Goal: Transaction & Acquisition: Purchase product/service

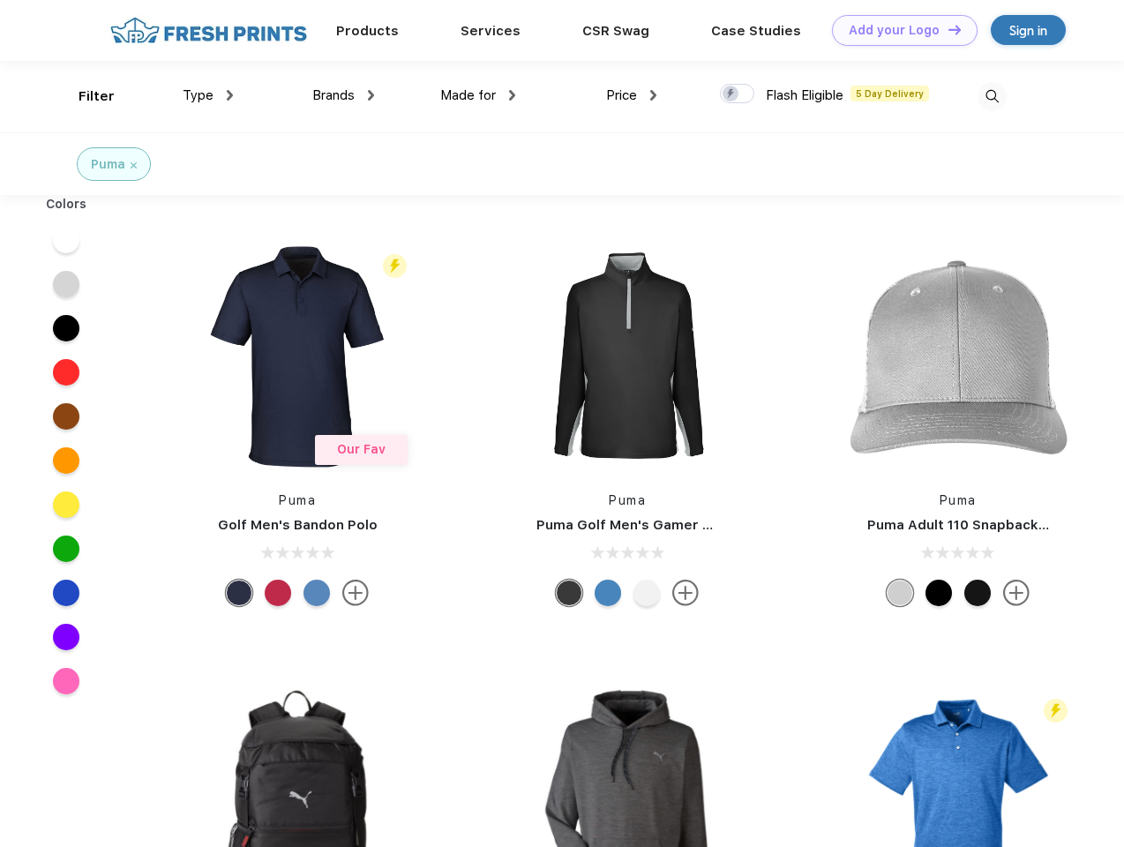
scroll to position [1, 0]
click at [898, 30] on link "Add your Logo Design Tool" at bounding box center [905, 30] width 146 height 31
click at [0, 0] on div "Design Tool" at bounding box center [0, 0] width 0 height 0
click at [946, 29] on link "Add your Logo Design Tool" at bounding box center [905, 30] width 146 height 31
click at [85, 96] on div "Filter" at bounding box center [96, 96] width 36 height 20
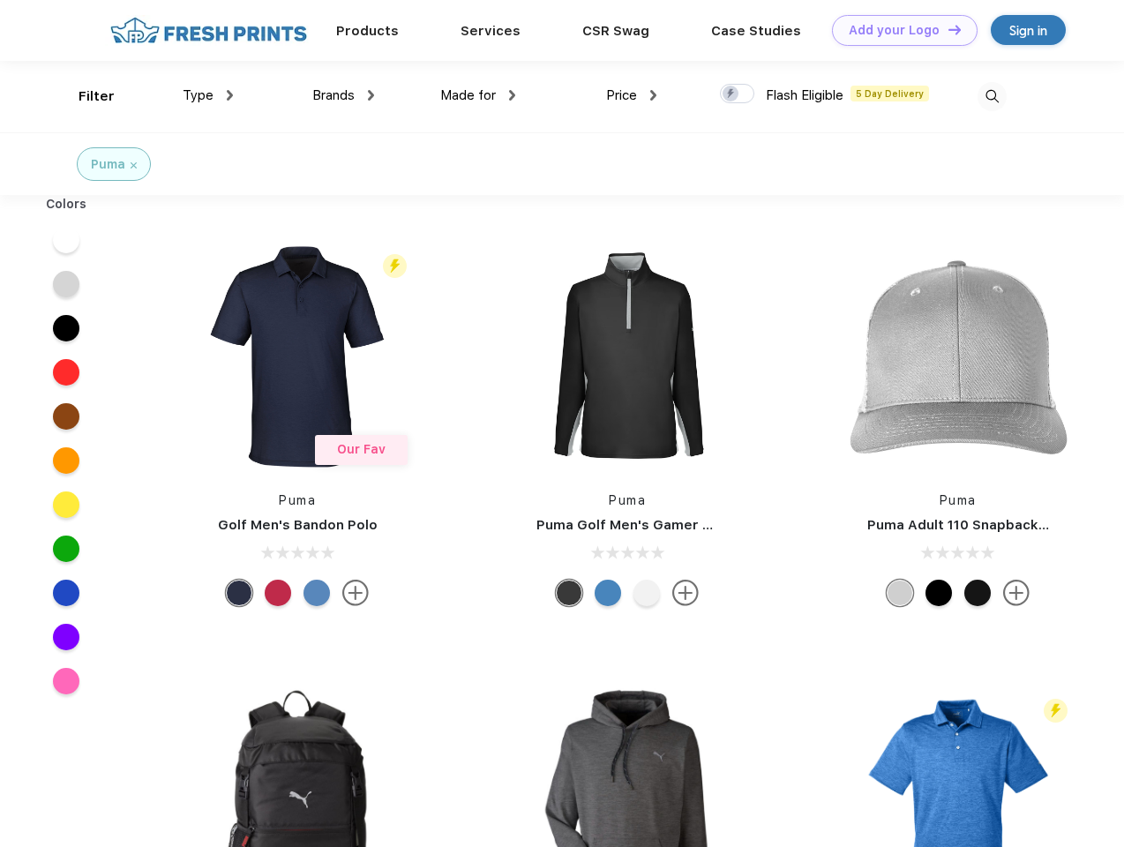
click at [208, 95] on span "Type" at bounding box center [198, 95] width 31 height 16
click at [343, 95] on span "Brands" at bounding box center [333, 95] width 42 height 16
click at [478, 95] on span "Made for" at bounding box center [468, 95] width 56 height 16
click at [631, 95] on span "Price" at bounding box center [621, 95] width 31 height 16
click at [737, 94] on div at bounding box center [737, 93] width 34 height 19
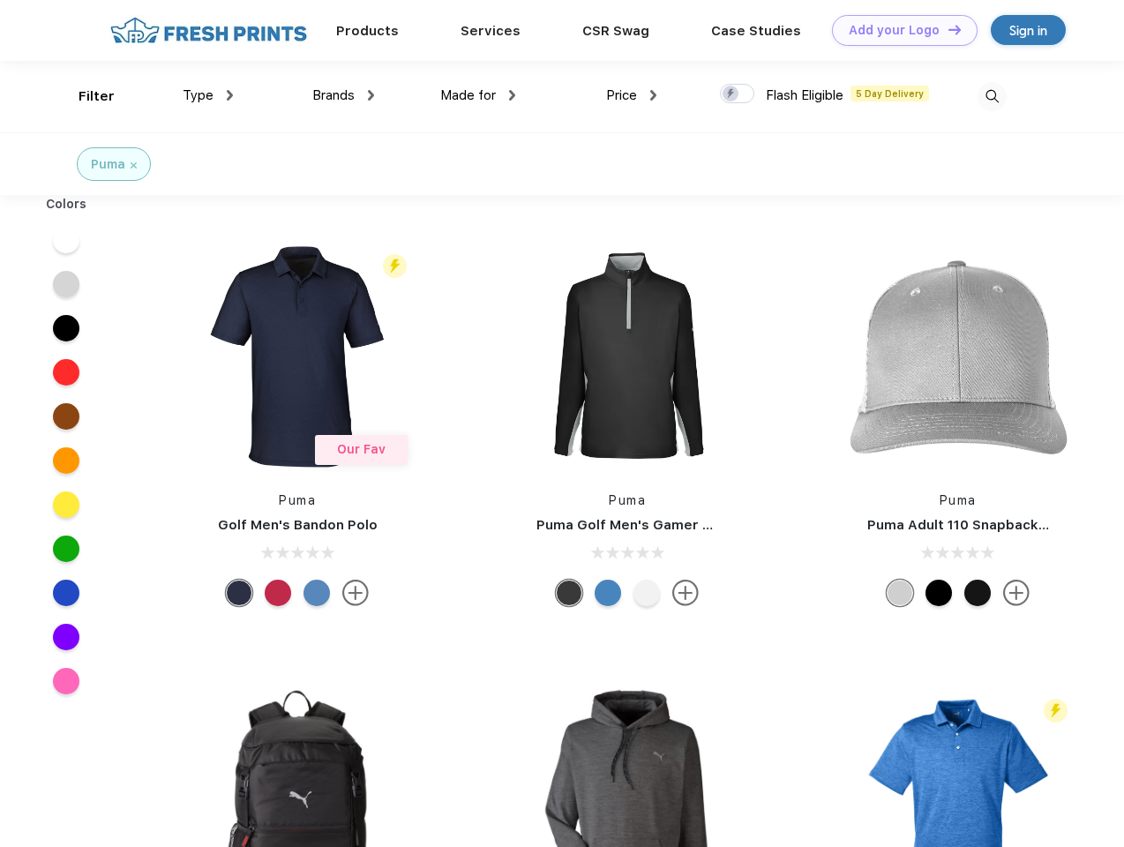
click at [731, 94] on input "checkbox" at bounding box center [725, 88] width 11 height 11
click at [991, 96] on img at bounding box center [991, 96] width 29 height 29
